Goal: Task Accomplishment & Management: Manage account settings

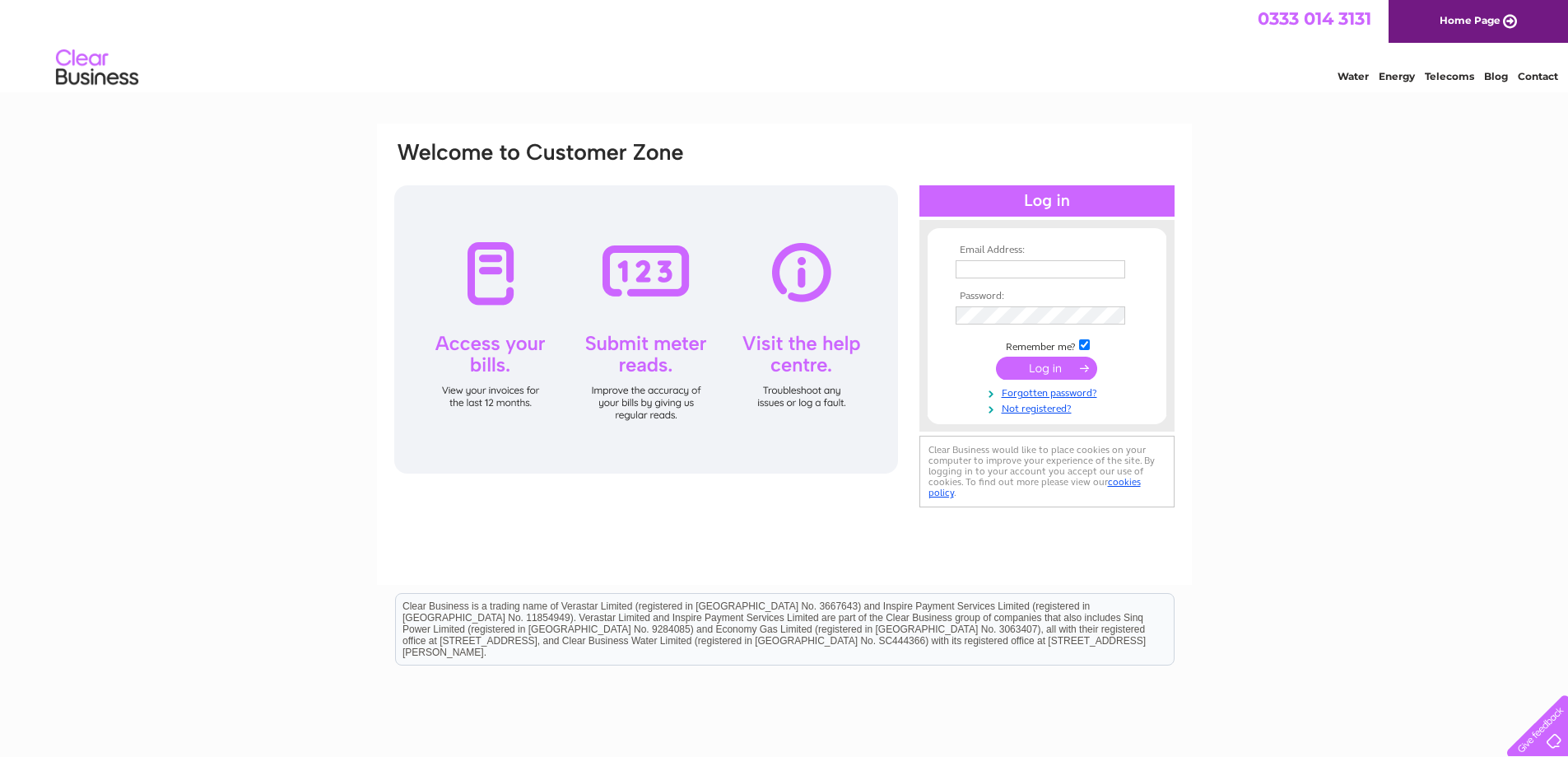
type input "accounts@gth.net"
click at [1036, 362] on input "submit" at bounding box center [1046, 368] width 101 height 23
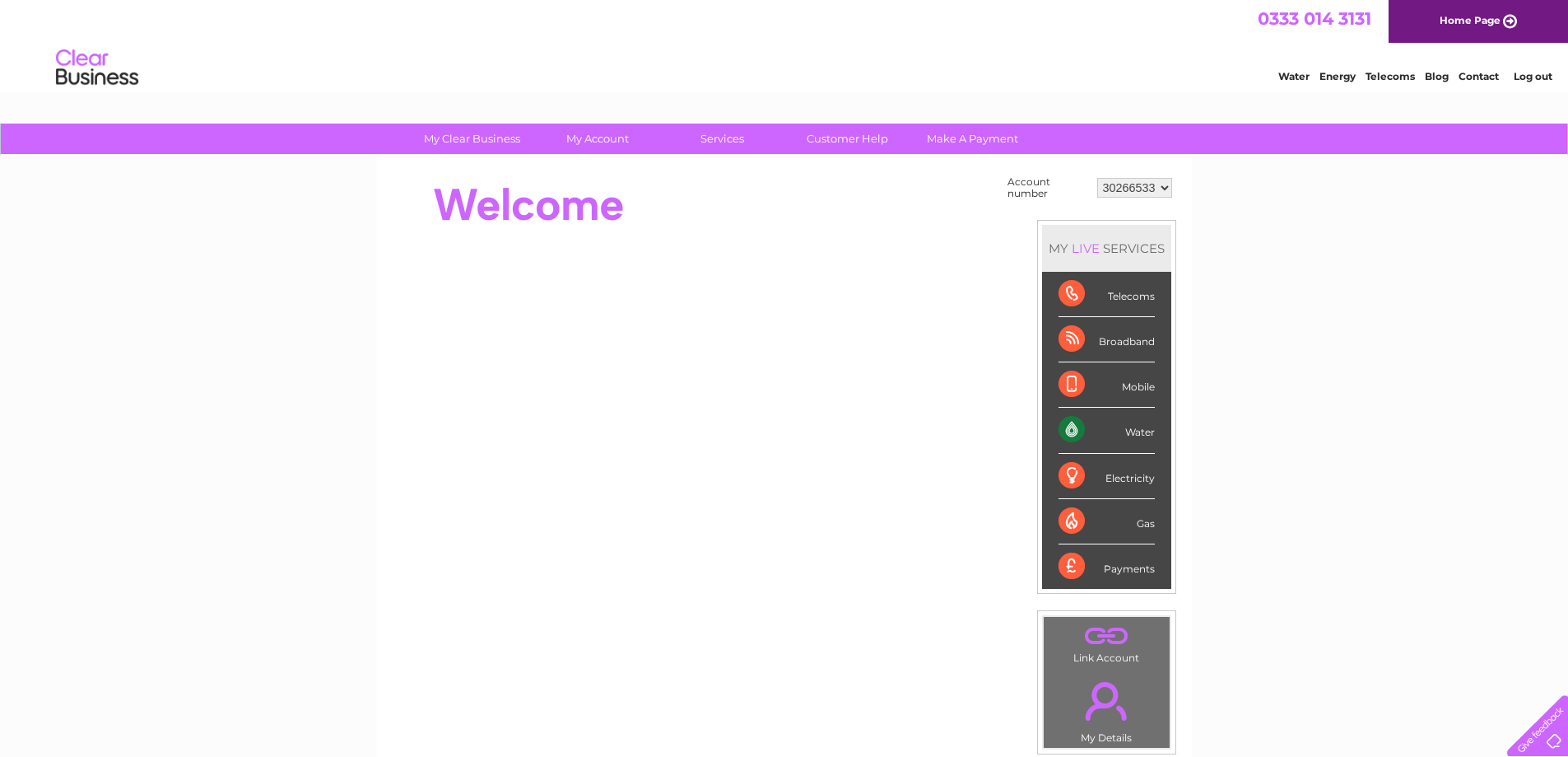
click at [1121, 431] on div "Water" at bounding box center [1107, 430] width 97 height 46
click at [1076, 428] on div "Water" at bounding box center [1107, 430] width 97 height 46
click at [1143, 431] on div "Water" at bounding box center [1107, 430] width 97 height 46
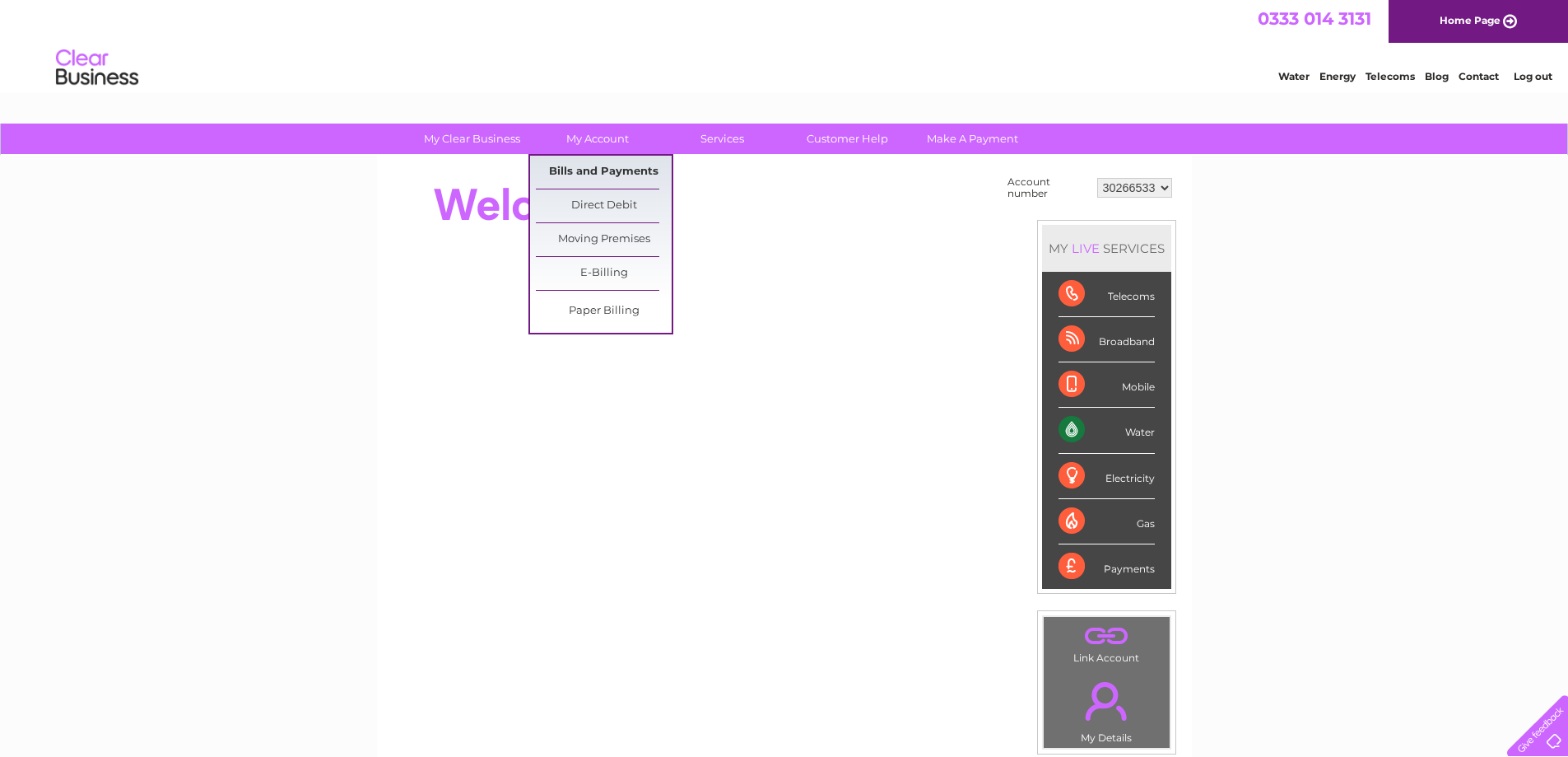
click at [598, 165] on link "Bills and Payments" at bounding box center [603, 172] width 136 height 33
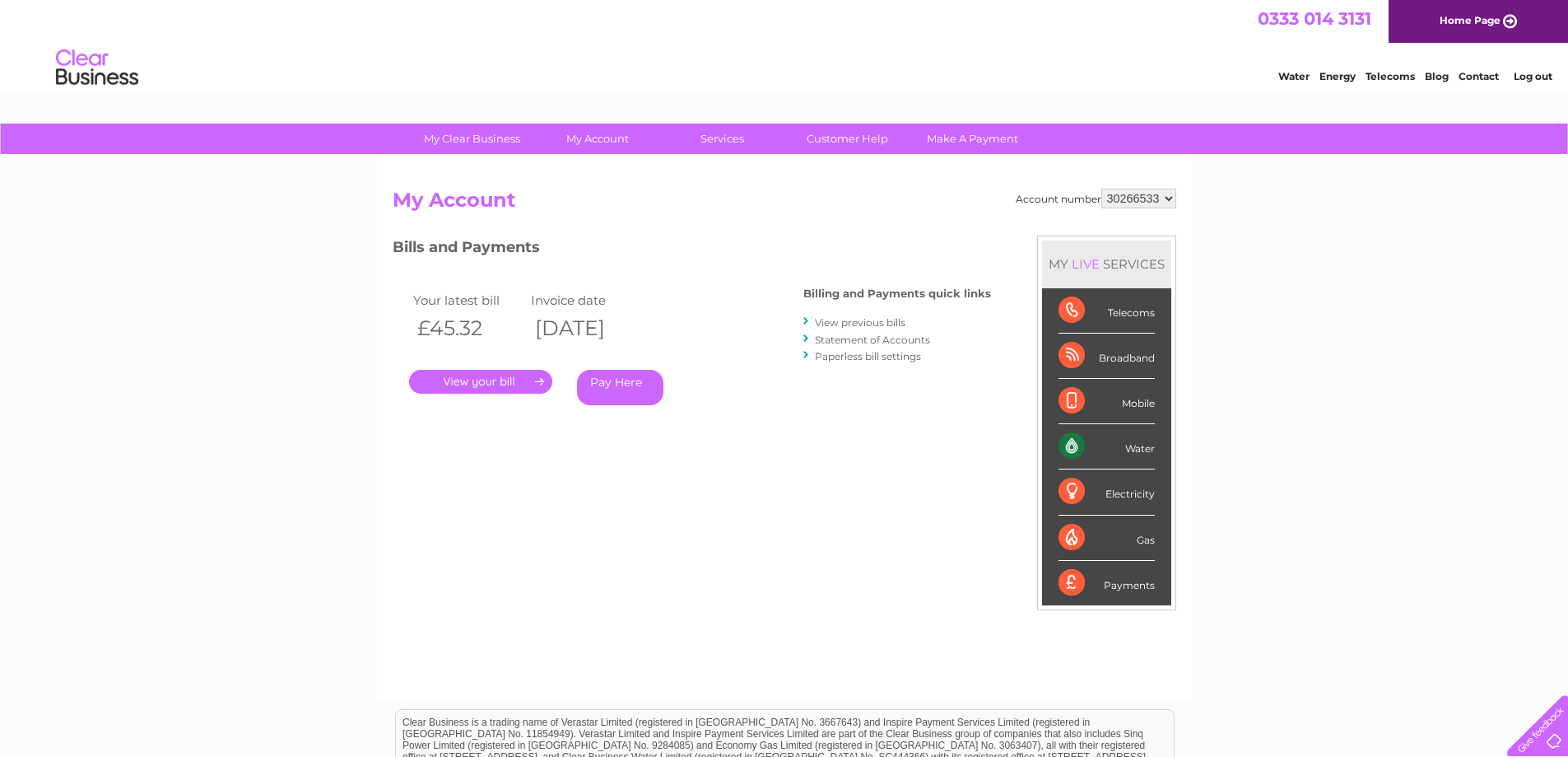
click at [457, 386] on link "." at bounding box center [481, 382] width 143 height 24
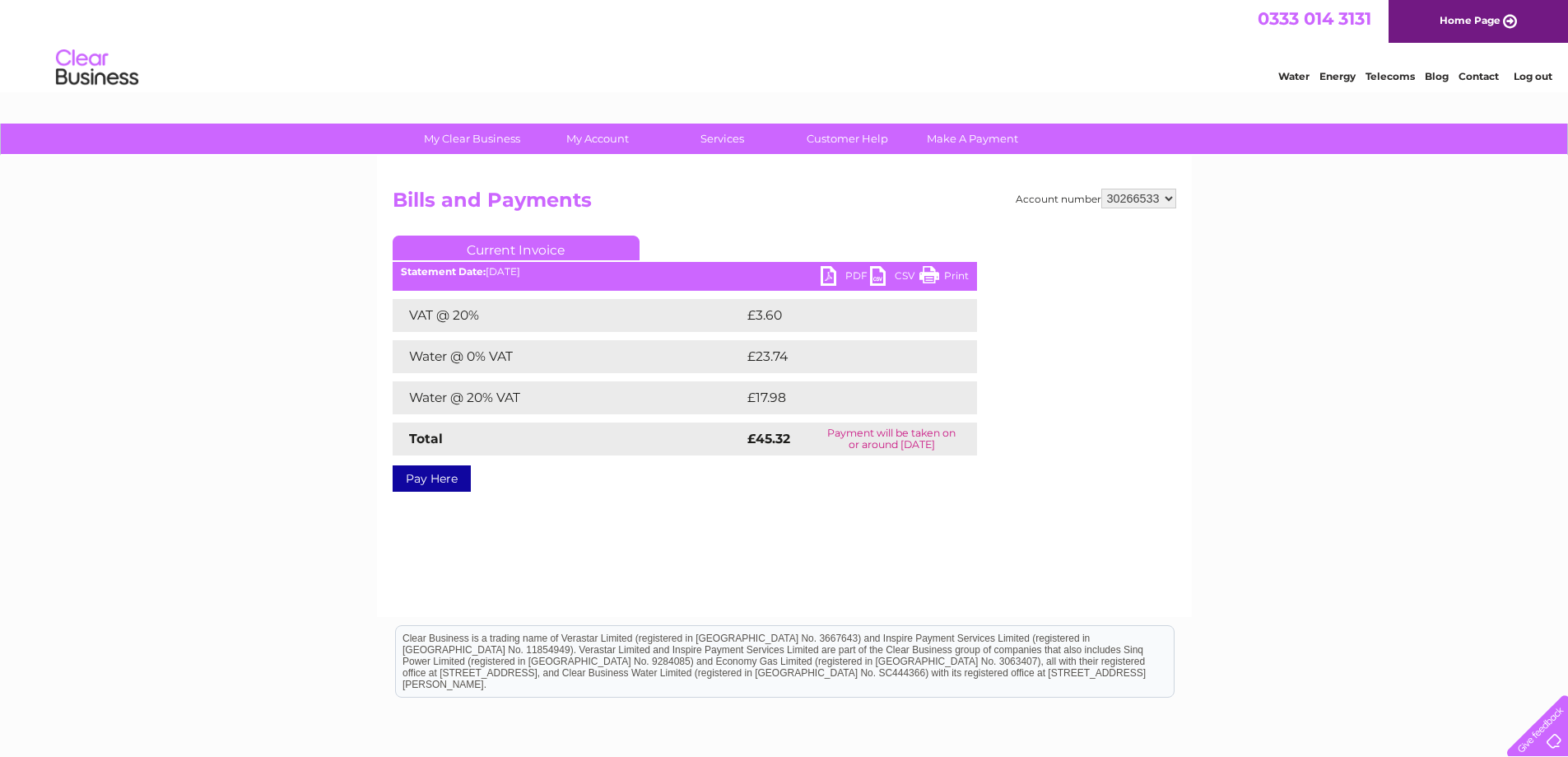
click at [832, 273] on link "PDF" at bounding box center [845, 278] width 49 height 24
